Goal: Check status: Check status

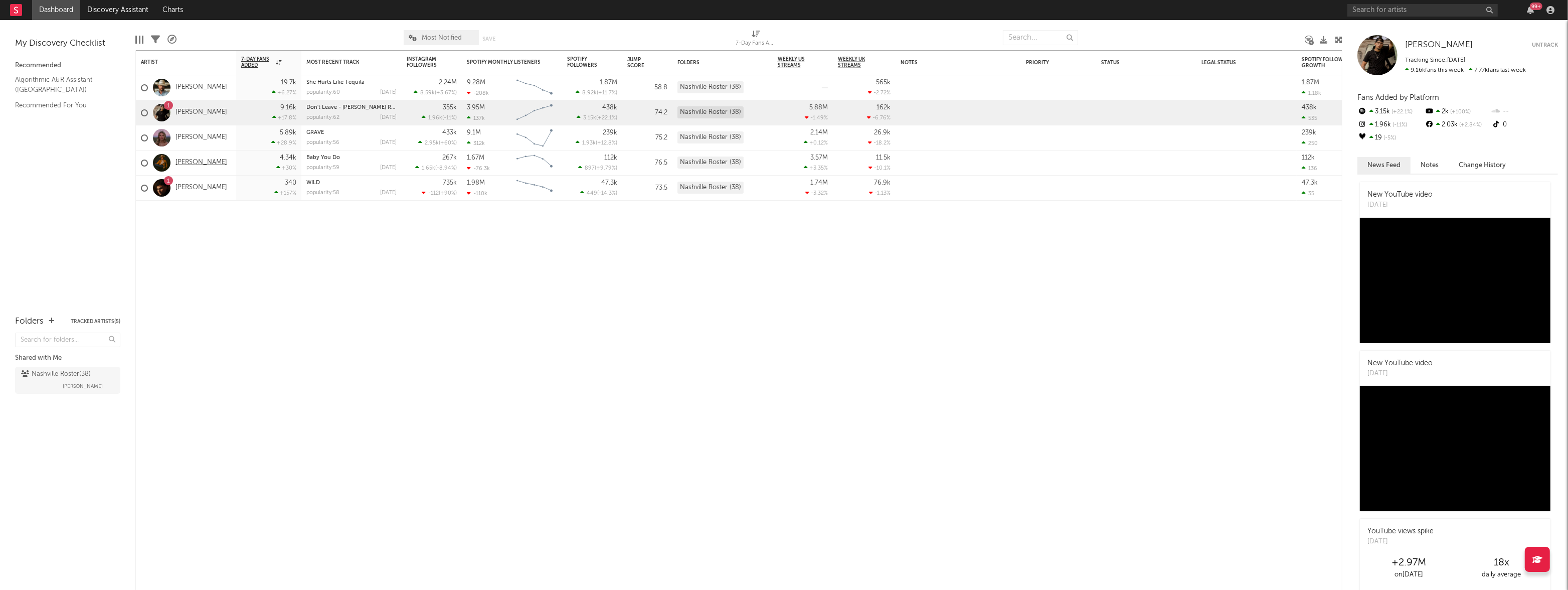
click at [200, 161] on link "[PERSON_NAME]" at bounding box center [201, 163] width 52 height 9
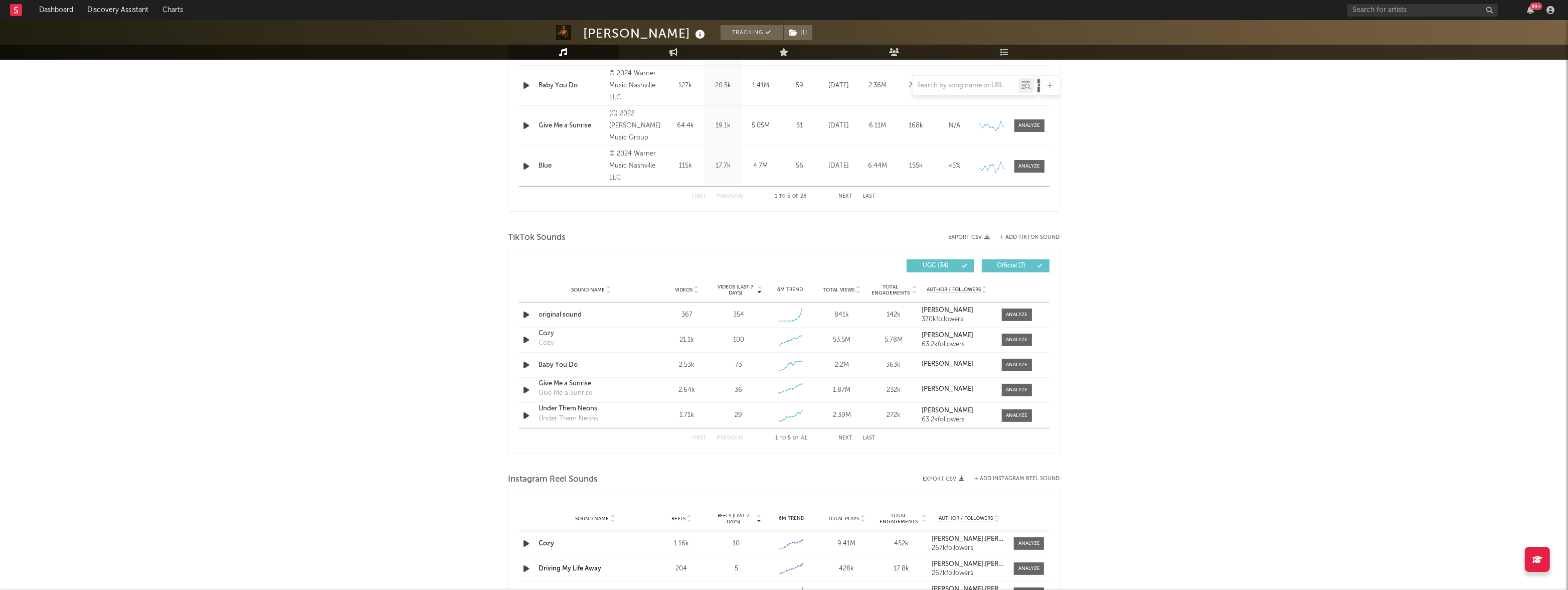
select select "6m"
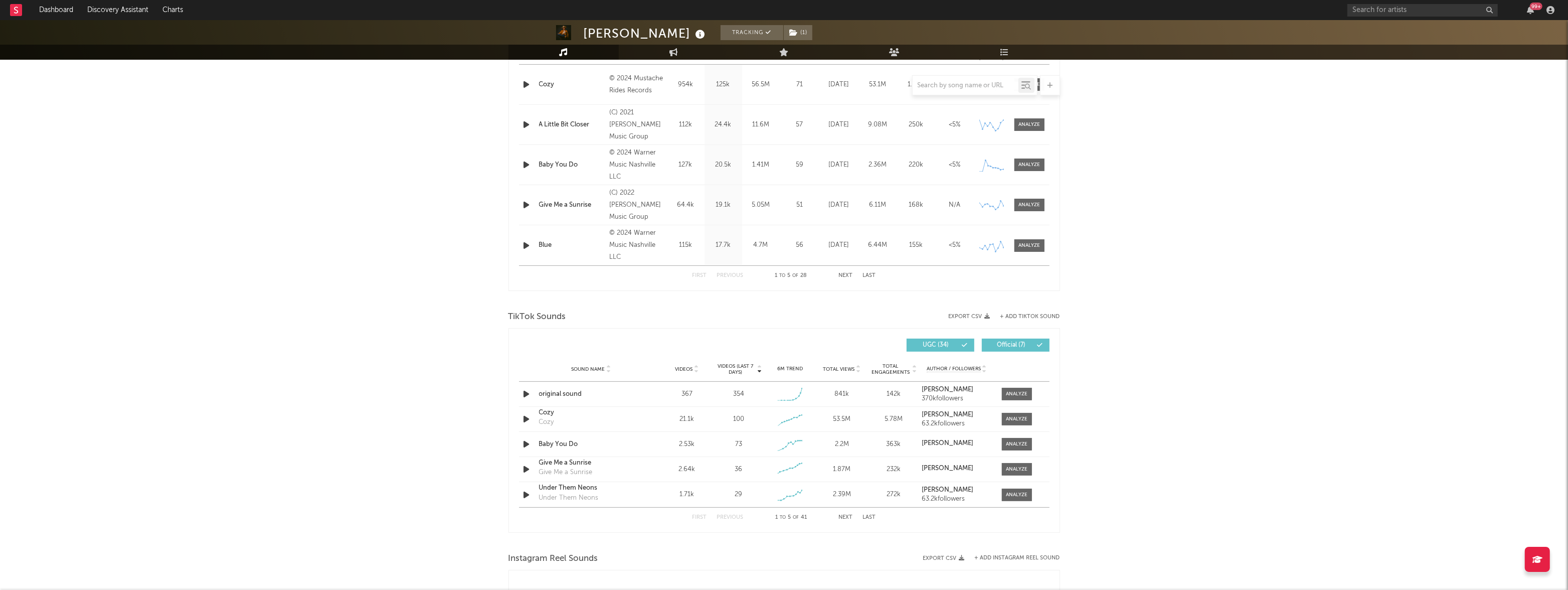
scroll to position [516, 0]
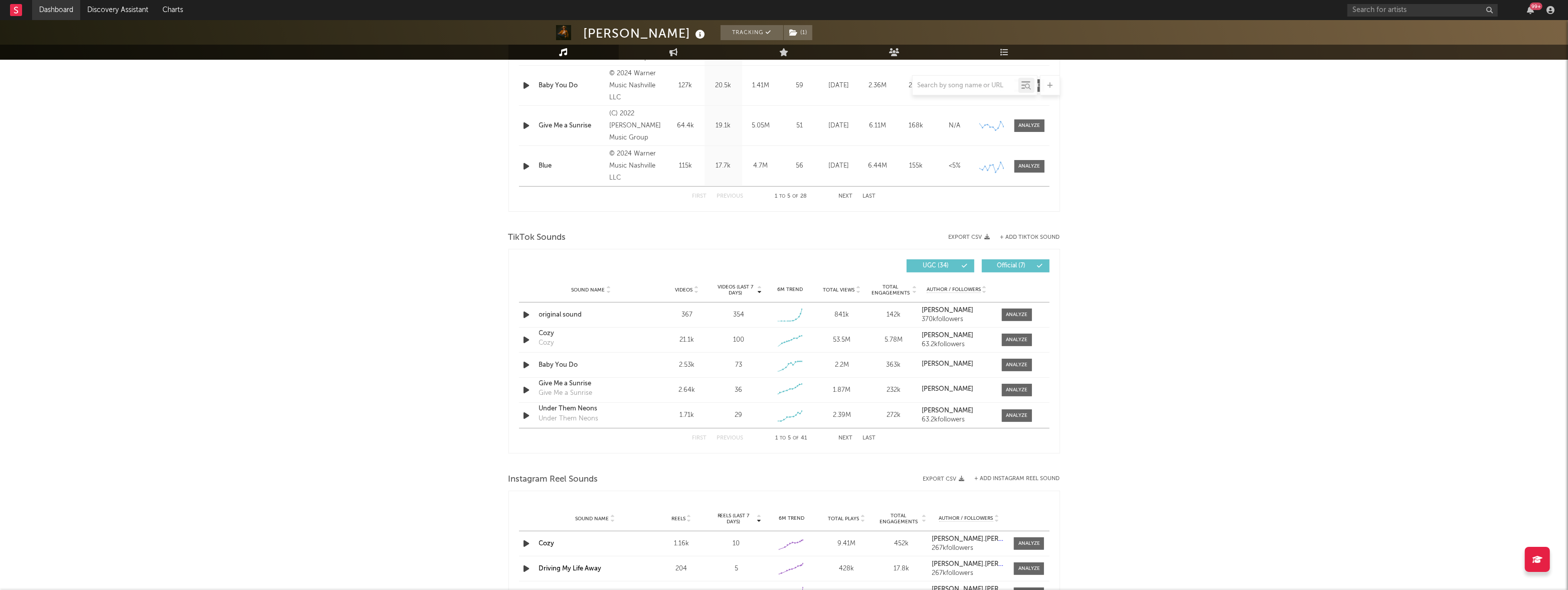
click at [58, 9] on link "Dashboard" at bounding box center [56, 10] width 48 height 20
